Goal: Navigation & Orientation: Find specific page/section

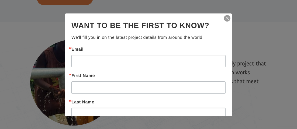
scroll to position [404, 0]
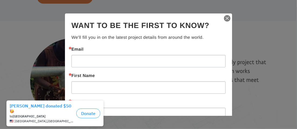
click at [223, 17] on img "button" at bounding box center [227, 19] width 8 height 8
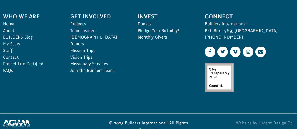
scroll to position [797, 0]
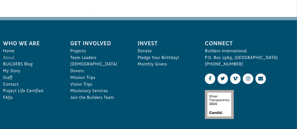
click at [9, 54] on link "About" at bounding box center [30, 57] width 55 height 7
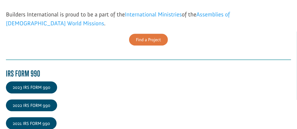
scroll to position [646, 0]
